Goal: Task Accomplishment & Management: Use online tool/utility

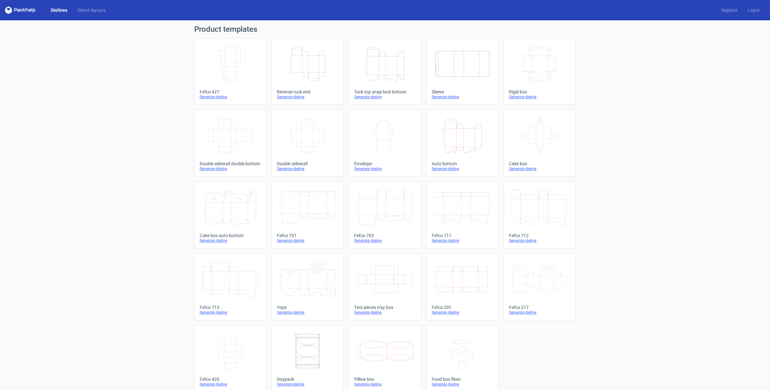
click at [231, 59] on icon "Width Depth Height" at bounding box center [230, 64] width 56 height 36
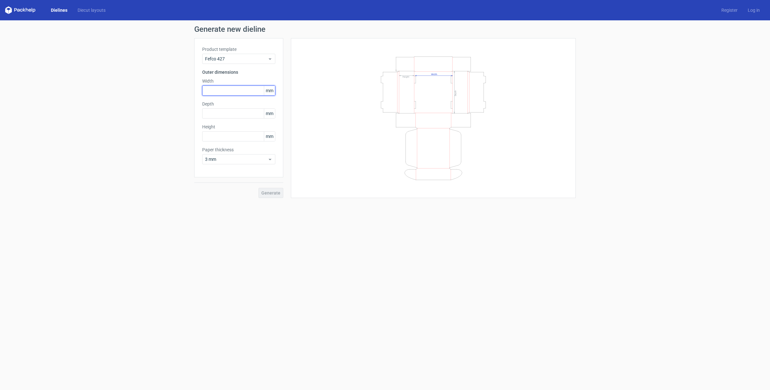
click at [232, 92] on input "text" at bounding box center [238, 90] width 73 height 10
click at [223, 115] on div "Depth mm" at bounding box center [238, 121] width 73 height 18
drag, startPoint x: 236, startPoint y: 91, endPoint x: 197, endPoint y: 91, distance: 39.4
click at [197, 91] on div "Product template Fefco 427 Outer dimensions Width 820 mm Value must be lower or…" at bounding box center [238, 113] width 89 height 150
drag, startPoint x: 238, startPoint y: 88, endPoint x: 195, endPoint y: 87, distance: 42.6
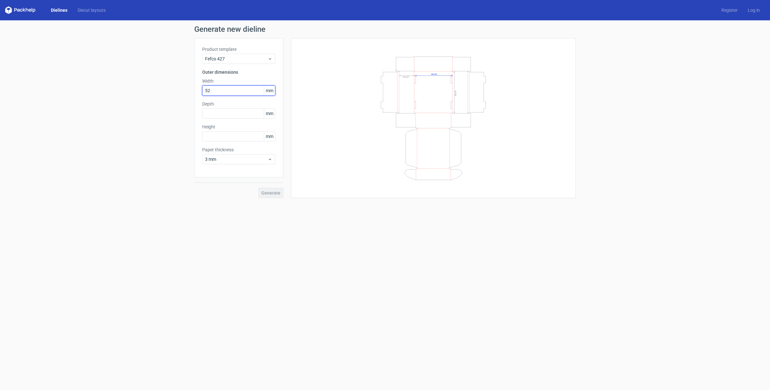
click at [195, 87] on div "Product template Fefco 427 Outer dimensions Width 52 mm Depth mm Height mm Pape…" at bounding box center [238, 107] width 89 height 139
click at [196, 89] on div "Product template Fefco 427 Outer dimensions Width 52 mm Depth mm Height mm Pape…" at bounding box center [238, 107] width 89 height 139
click at [272, 61] on div "Fefco 427" at bounding box center [238, 59] width 73 height 10
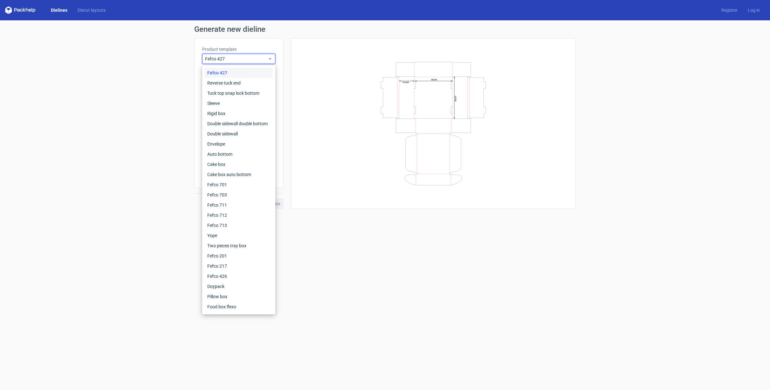
click at [315, 49] on div "Width Depth Height" at bounding box center [433, 123] width 269 height 155
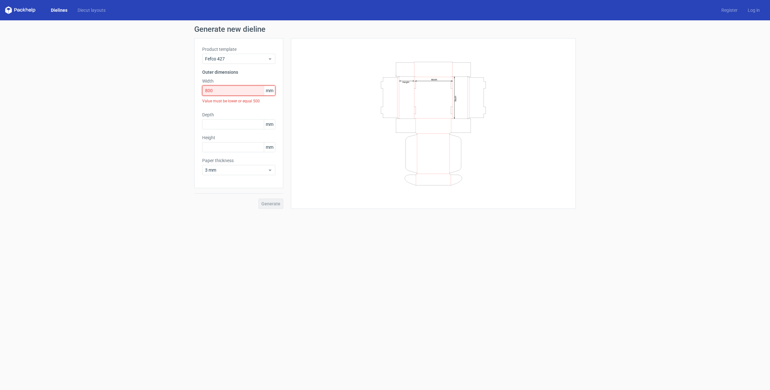
click at [218, 91] on input "800" at bounding box center [238, 90] width 73 height 10
type input "80"
click at [218, 114] on input "text" at bounding box center [238, 113] width 73 height 10
type input "50"
click at [225, 137] on input "text" at bounding box center [238, 136] width 73 height 10
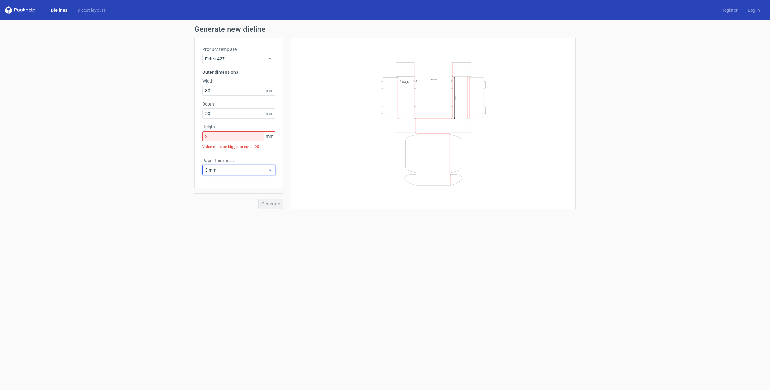
click at [254, 160] on div "Paper thickness 3 mm" at bounding box center [238, 166] width 73 height 18
click at [255, 172] on span "3 mm" at bounding box center [236, 170] width 63 height 6
click at [236, 183] on div "0.4 mm" at bounding box center [239, 184] width 68 height 10
click at [268, 171] on icon at bounding box center [270, 169] width 5 height 5
click at [230, 235] on div "4 mm" at bounding box center [239, 235] width 68 height 10
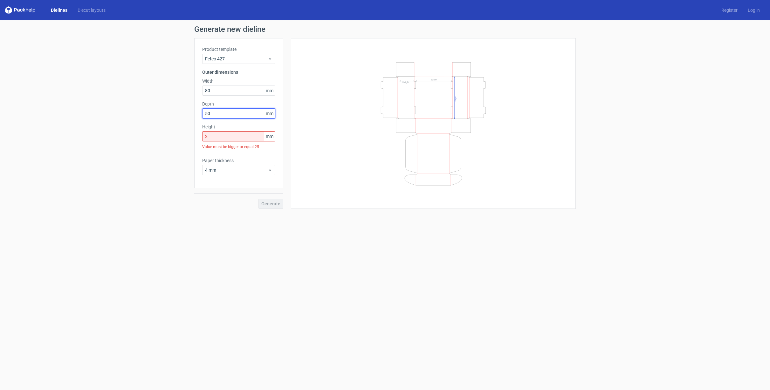
click at [232, 113] on input "50" at bounding box center [238, 113] width 73 height 10
click at [219, 139] on input "2" at bounding box center [238, 136] width 73 height 10
drag, startPoint x: 221, startPoint y: 137, endPoint x: 188, endPoint y: 138, distance: 33.1
click at [188, 138] on div "Generate new dieline Product template Fefco 427 Outer dimensions Width 80 mm De…" at bounding box center [385, 111] width 770 height 183
type input "25"
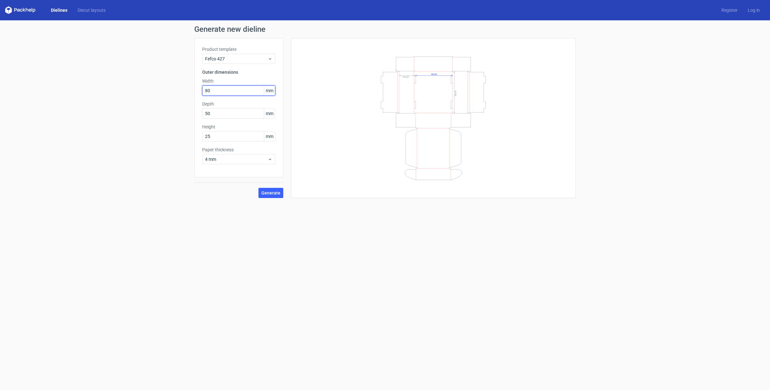
click at [229, 89] on input "80" at bounding box center [238, 90] width 73 height 10
click at [272, 194] on span "Generate" at bounding box center [270, 193] width 19 height 4
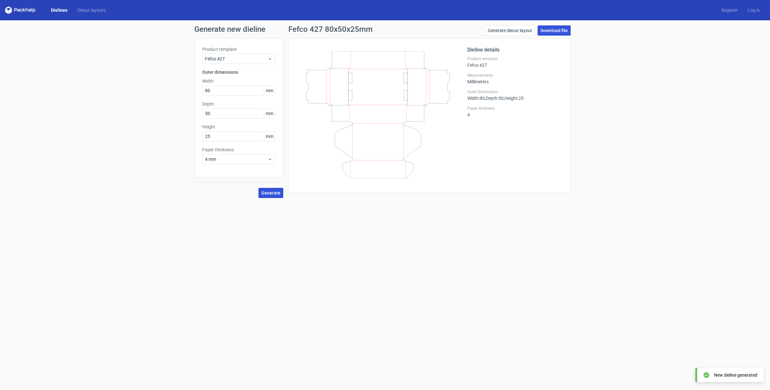
click at [564, 30] on link "Download file" at bounding box center [553, 30] width 33 height 10
